Goal: Navigation & Orientation: Find specific page/section

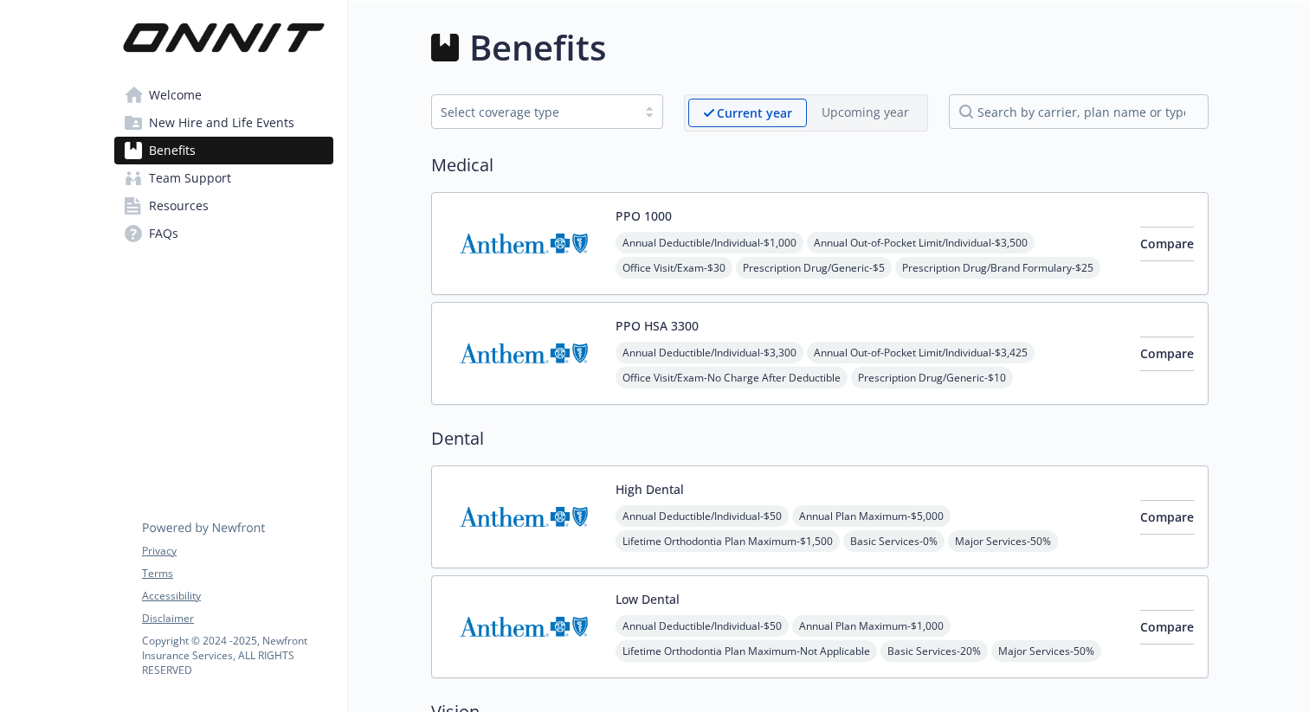
click at [211, 92] on link "Welcome" at bounding box center [223, 95] width 219 height 28
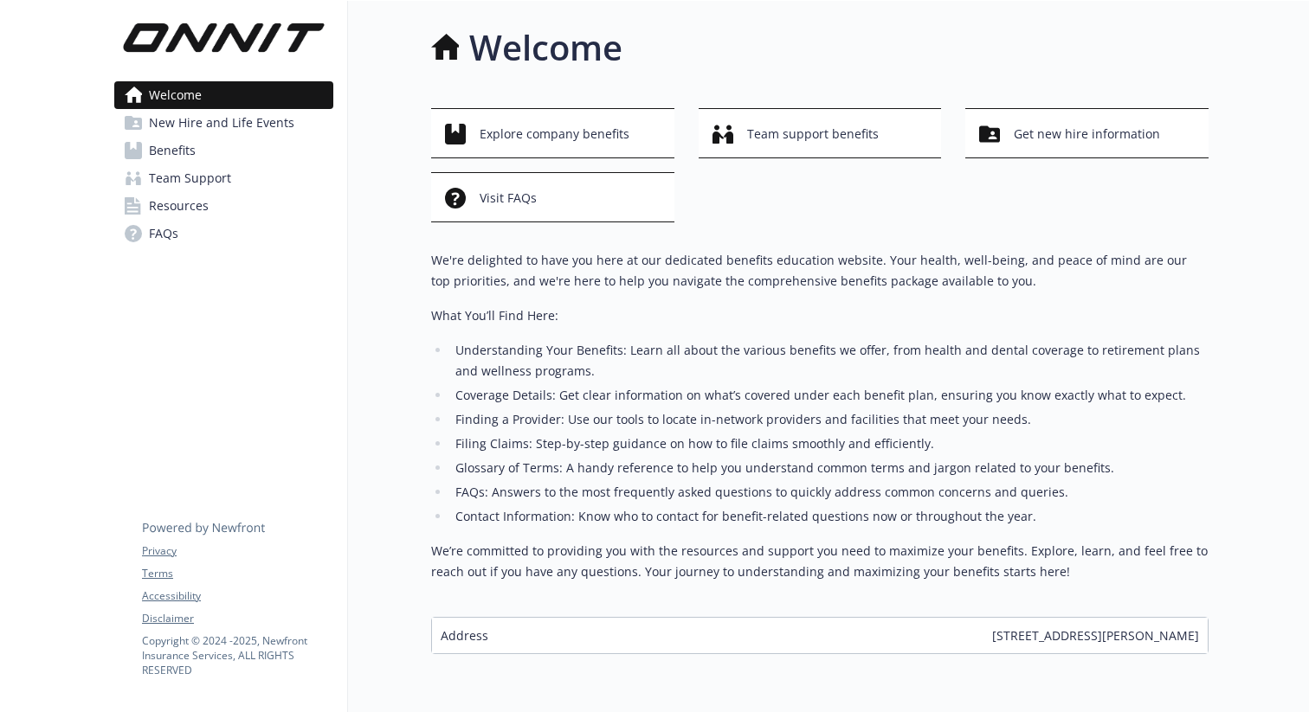
click at [216, 125] on span "New Hire and Life Events" at bounding box center [221, 123] width 145 height 28
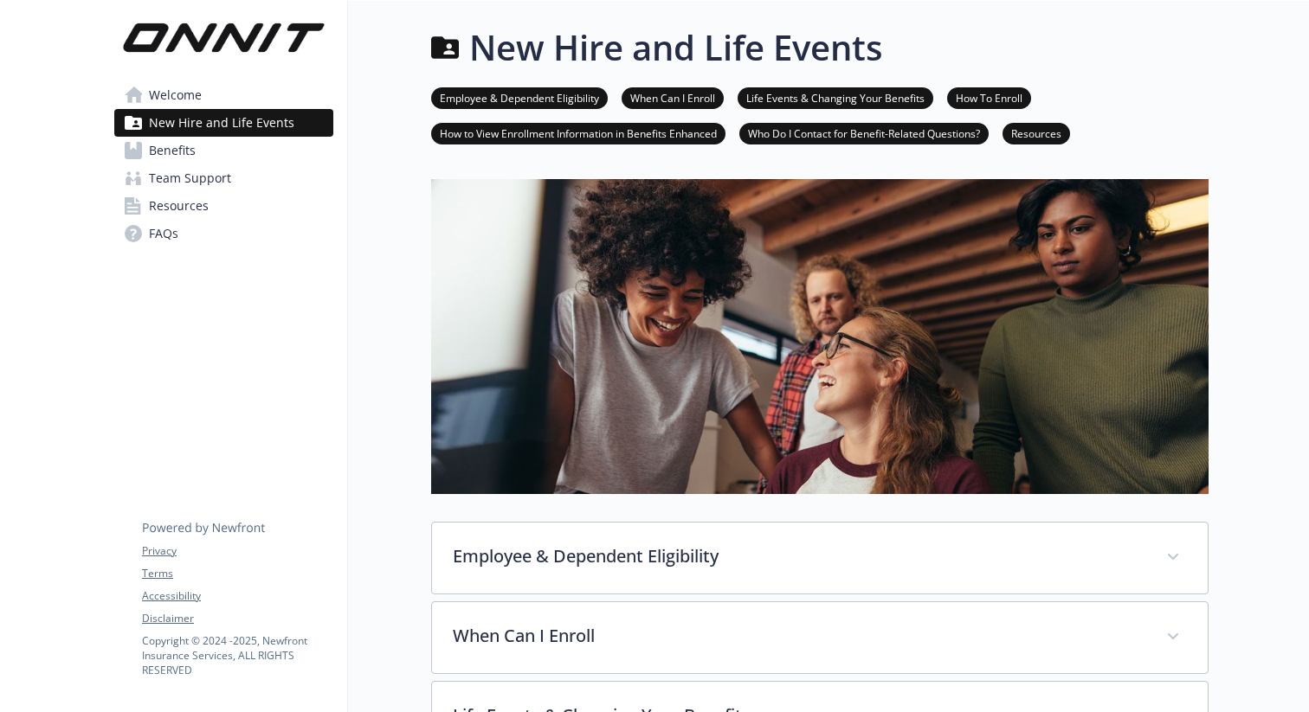
click at [208, 149] on link "Benefits" at bounding box center [223, 151] width 219 height 28
